Goal: Task Accomplishment & Management: Use online tool/utility

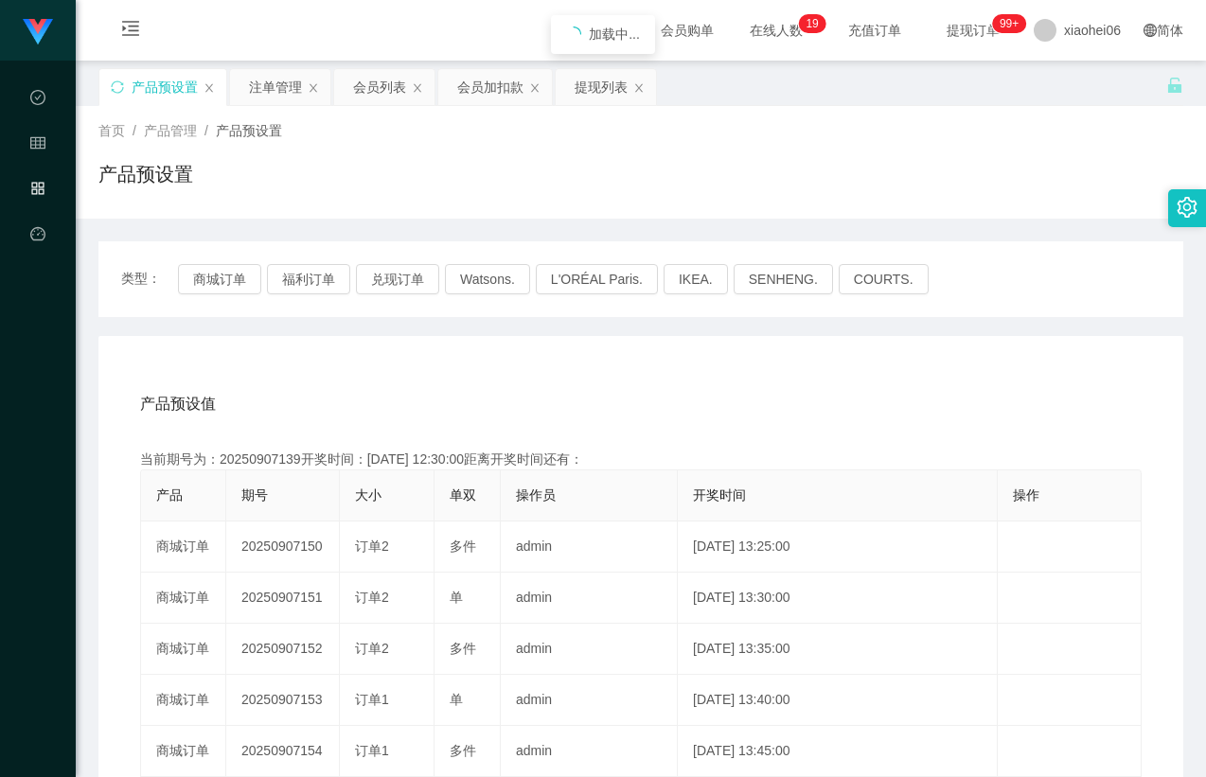
click at [456, 209] on div "首页 / 产品管理 / 产品预设置 / 产品预设置" at bounding box center [641, 162] width 1130 height 113
click at [482, 431] on div "产品预设值 添加期号 当前期号为：20250907150开奖时间：[DATE] 13:25:00距离开奖时间还有： 产品 期号 大小 单双 操作员 开奖时间 …" at bounding box center [641, 736] width 1040 height 716
click at [532, 230] on div "类型： 商城订单 福利订单 兑现订单 Watsons. L'ORÉAL Paris. IKEA. [GEOGRAPHIC_DATA]. COURTS. 产品预…" at bounding box center [640, 668] width 1085 height 898
click at [547, 402] on div "产品预设值 添加期号" at bounding box center [641, 404] width 1002 height 53
drag, startPoint x: 541, startPoint y: 368, endPoint x: 532, endPoint y: 379, distance: 13.5
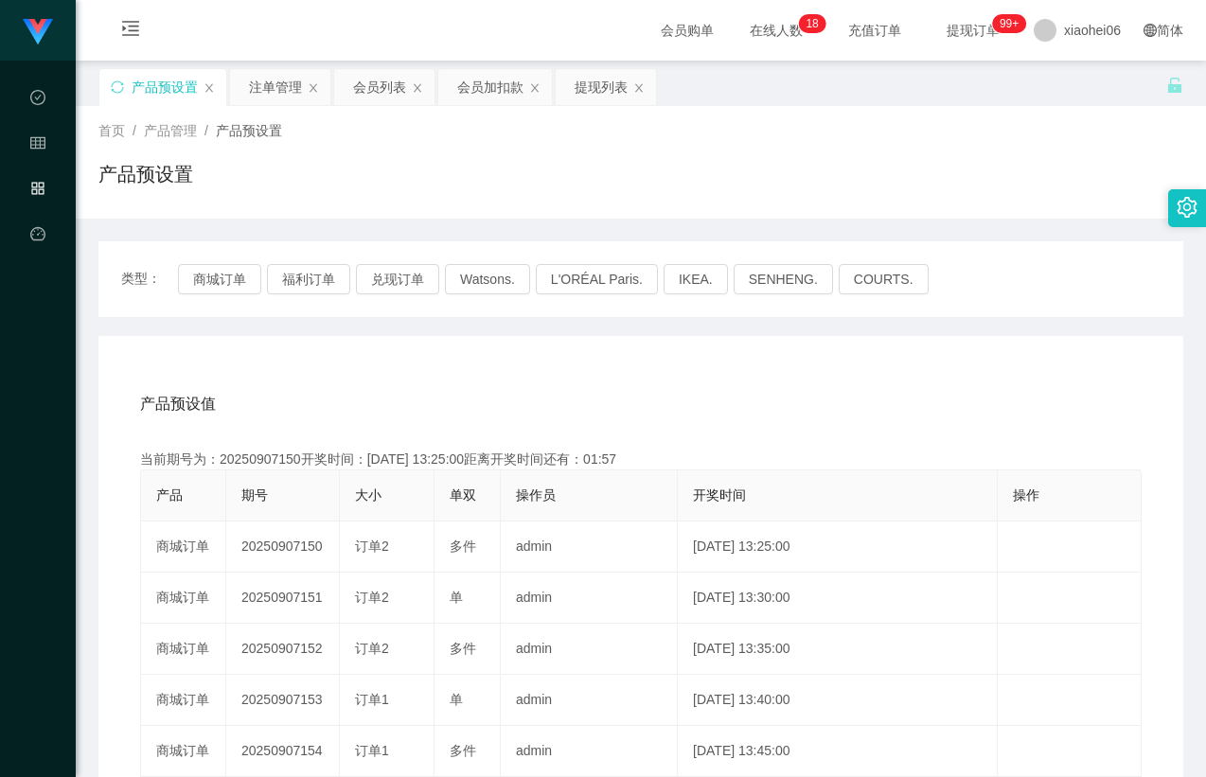
click at [533, 378] on div "产品预设值 添加期号 当前期号为：20250907150开奖时间：[DATE] 13:25:00距离开奖时间还有：01:57 产品 期号 大小 单双 操作员 …" at bounding box center [640, 726] width 1085 height 780
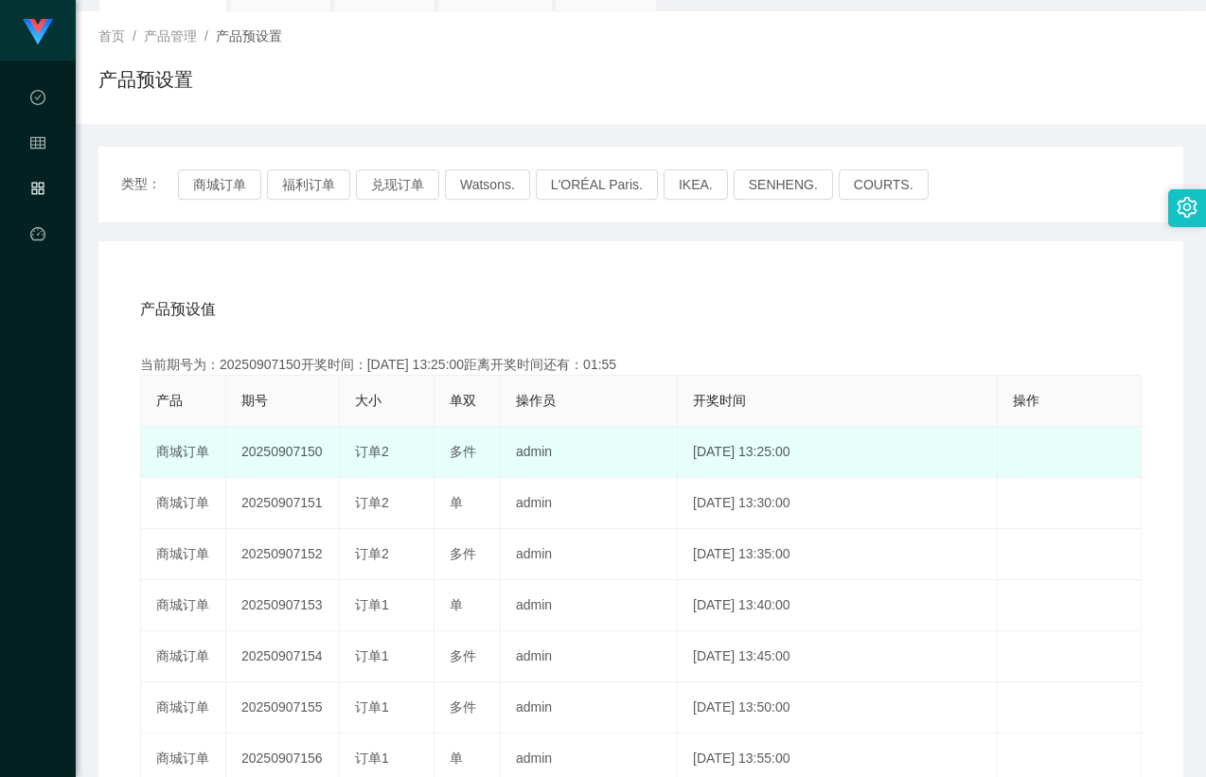
click at [291, 466] on td "20250907150" at bounding box center [283, 452] width 114 height 51
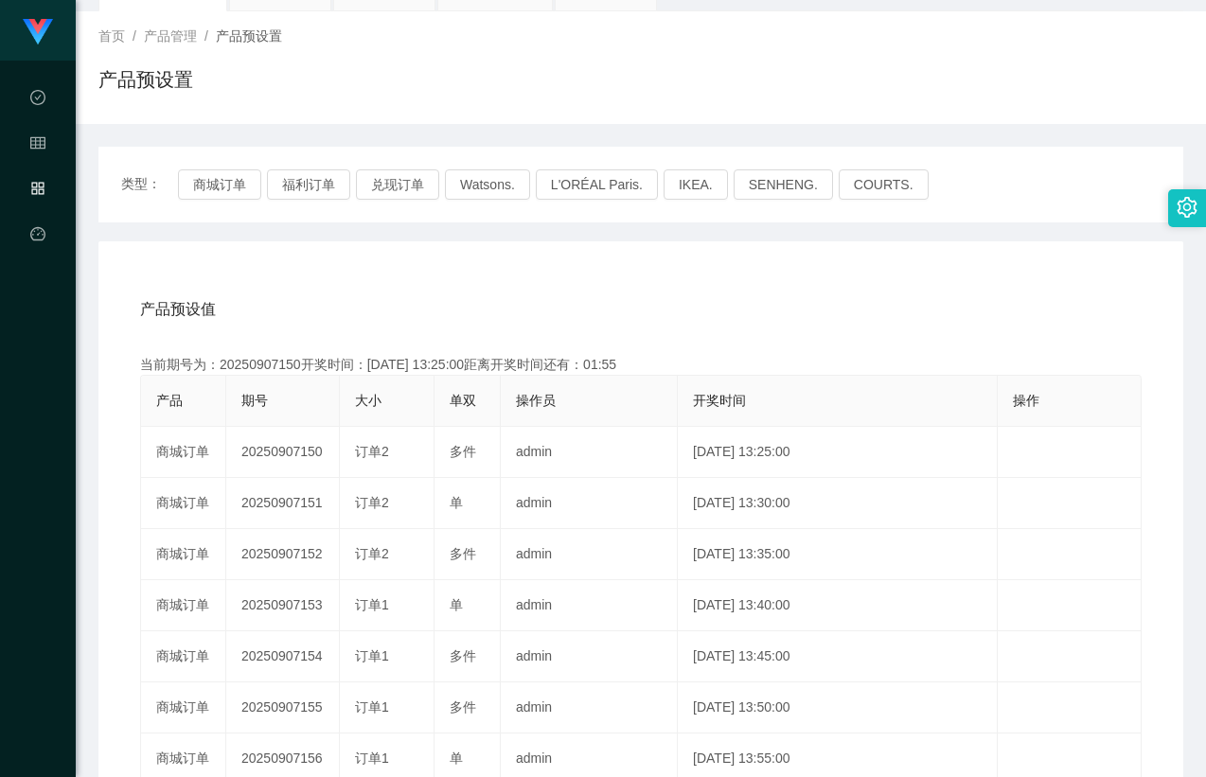
copy td "20250907150"
click at [730, 274] on div "产品预设值 添加期号 当前期号为：20250907150开奖时间：[DATE] 13:25:00距离开奖时间还有：01:54 产品 期号 大小 单双 操作员 …" at bounding box center [640, 631] width 1085 height 780
click at [694, 331] on div "产品预设值 添加期号" at bounding box center [641, 309] width 1002 height 53
click at [581, 286] on div "产品预设值 添加期号" at bounding box center [641, 309] width 1002 height 53
click at [587, 311] on div "产品预设值 添加期号" at bounding box center [641, 309] width 1002 height 53
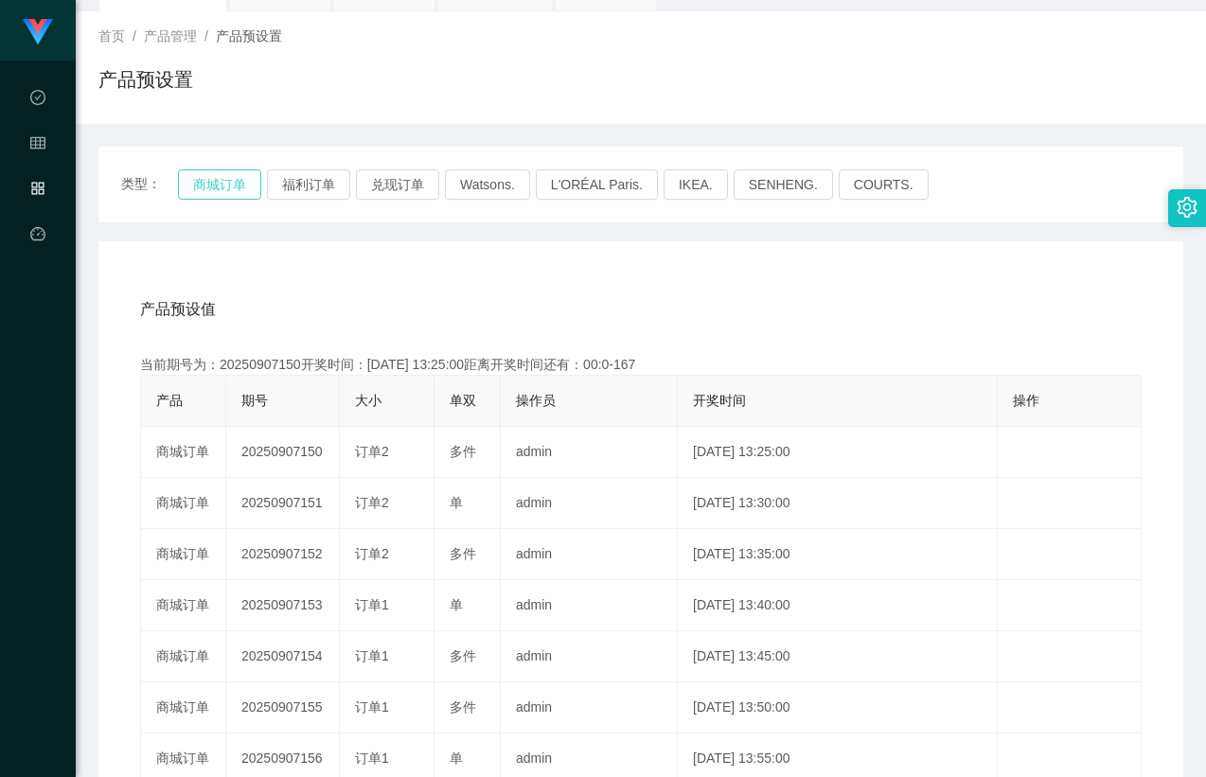
click at [235, 183] on button "商城订单" at bounding box center [219, 184] width 83 height 30
click at [314, 242] on div "产品预设值 添加期号 当前期号为：20250907150开奖时间：[DATE] 13:25:00距离开奖时间还有： 产品 期号 大小 单双 操作员 开奖时间 …" at bounding box center [640, 631] width 1085 height 780
click at [598, 272] on div "产品预设值 添加期号 当前期号为：20250907151开奖时间：[DATE] 13:30:00距离开奖时间还有： 产品 期号 大小 单双 操作员 开奖时间 …" at bounding box center [640, 631] width 1085 height 780
drag, startPoint x: 842, startPoint y: 290, endPoint x: 882, endPoint y: 276, distance: 43.1
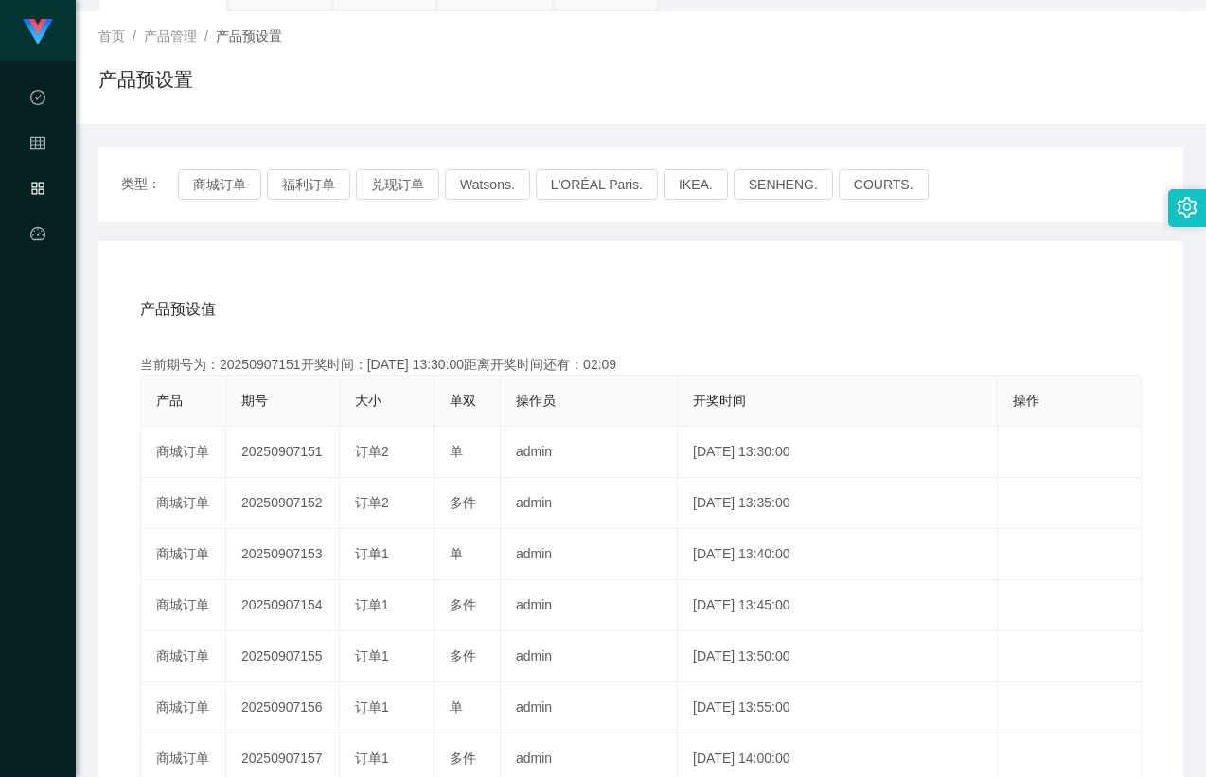
click at [843, 290] on div "产品预设值 添加期号" at bounding box center [641, 309] width 1002 height 53
click at [979, 203] on div "类型： 商城订单 福利订单 兑现订单 Watsons. L'ORÉAL Paris. IKEA. [GEOGRAPHIC_DATA]. COURTS." at bounding box center [640, 185] width 1085 height 76
